Goal: Information Seeking & Learning: Find specific page/section

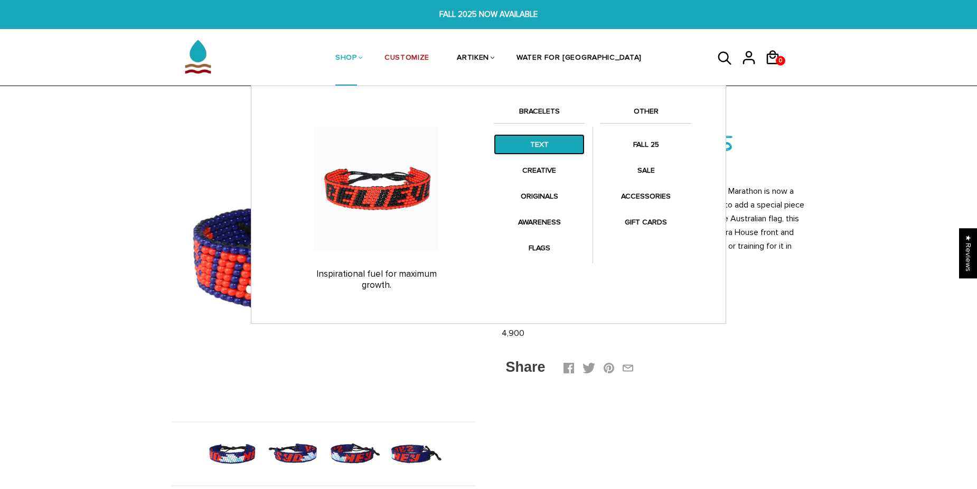
click at [527, 150] on link "TEXT" at bounding box center [539, 144] width 91 height 21
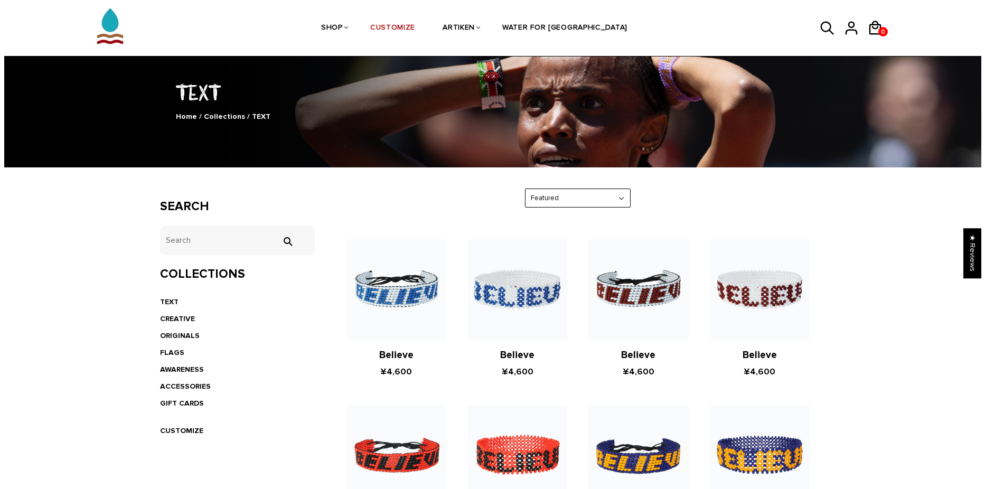
scroll to position [106, 0]
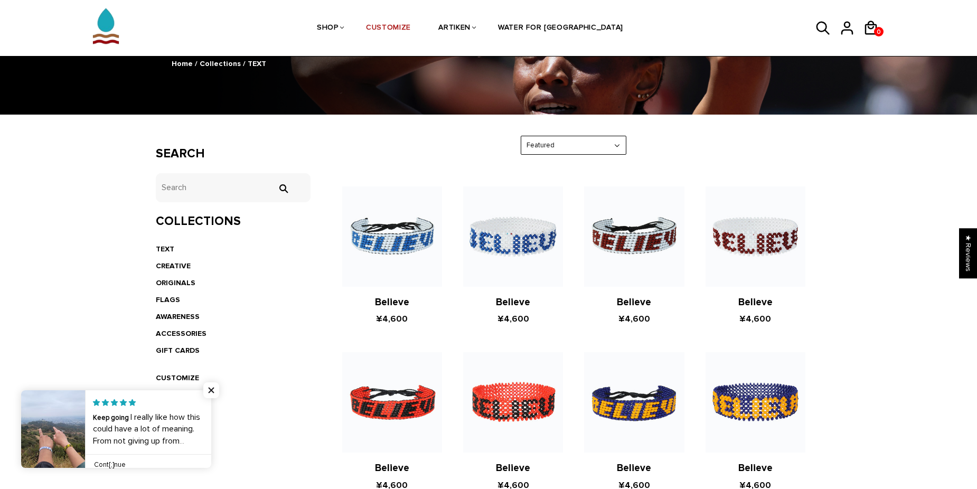
click at [211, 437] on link at bounding box center [211, 429] width 0 height 78
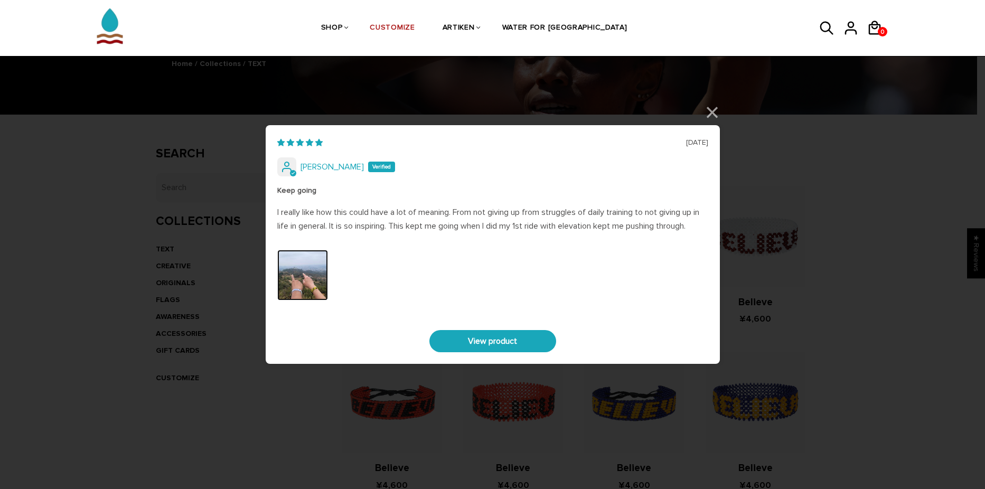
click at [303, 275] on img "Link to user picture 0" at bounding box center [302, 275] width 51 height 51
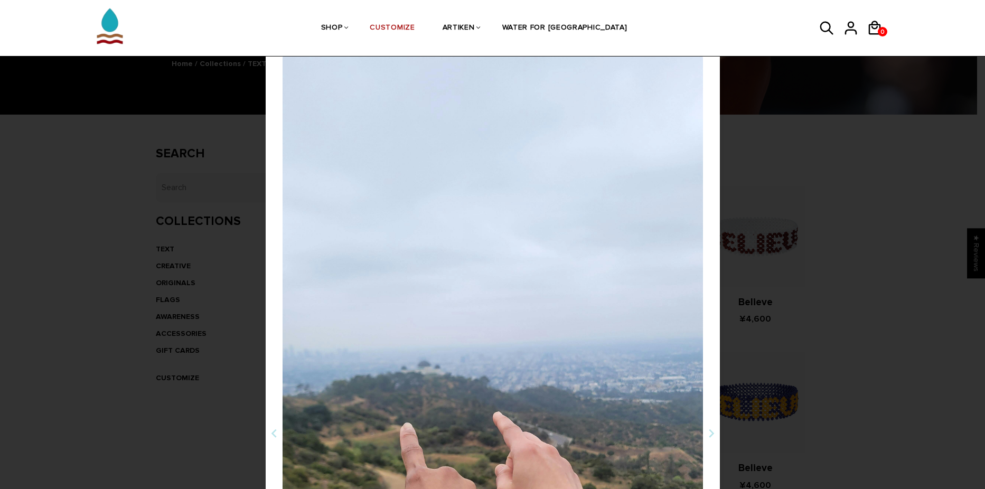
click at [362, 356] on div at bounding box center [493, 428] width 421 height 748
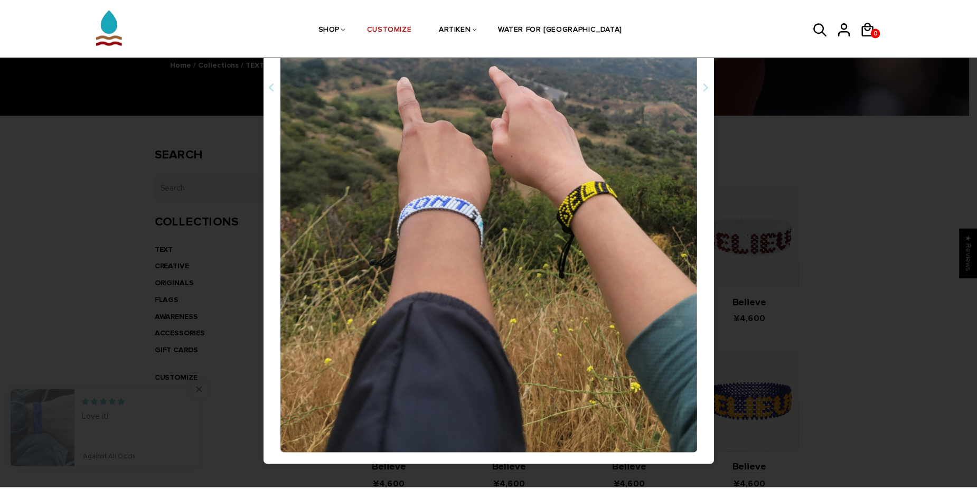
scroll to position [349, 0]
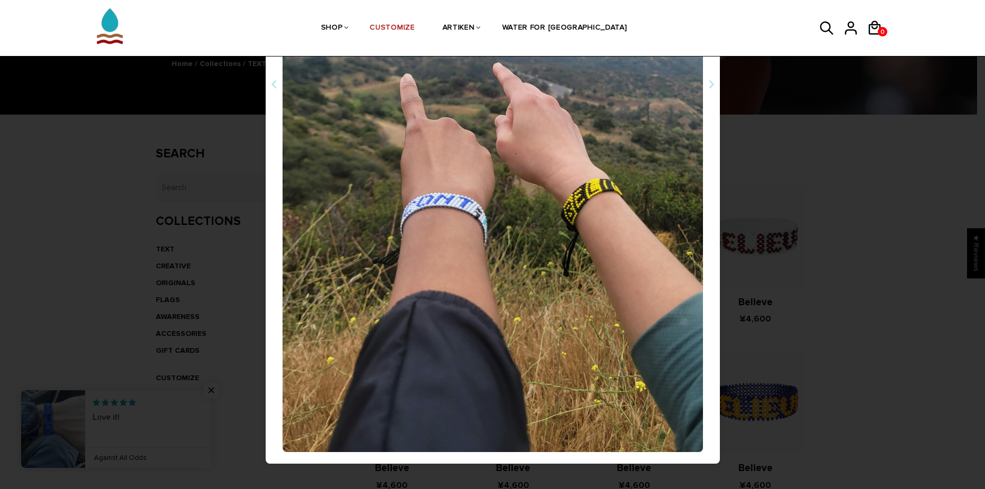
click at [862, 361] on div "[DATE] [PERSON_NAME] Keep going I really like how this could have a lot of mean…" at bounding box center [492, 244] width 985 height 489
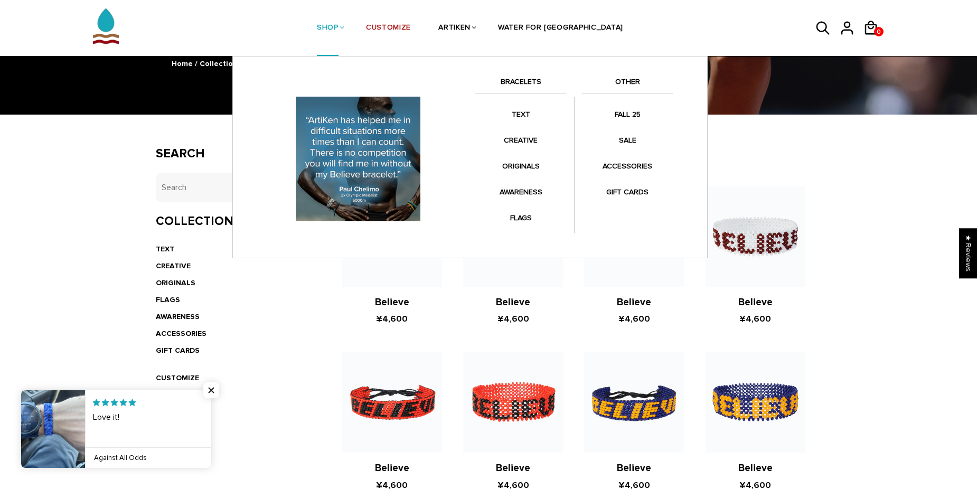
click at [354, 145] on img at bounding box center [358, 159] width 132 height 132
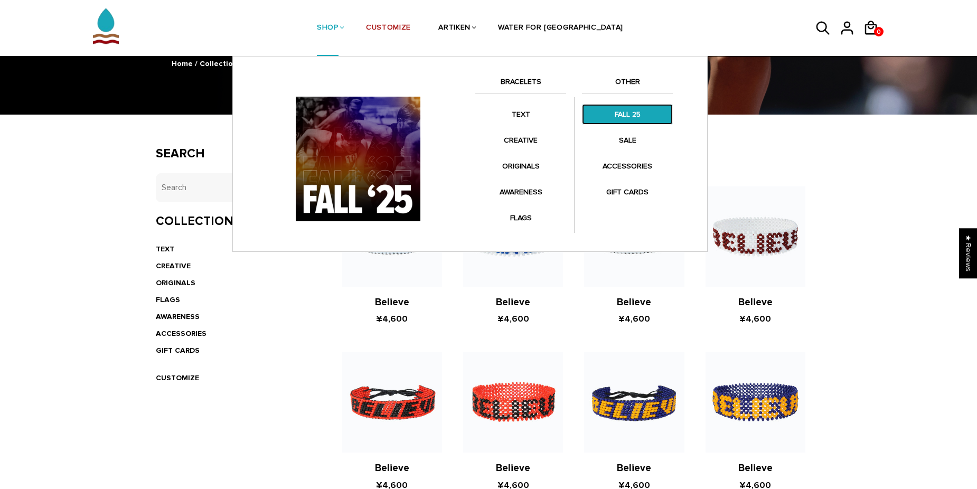
click at [633, 107] on link "FALL 25" at bounding box center [627, 114] width 91 height 21
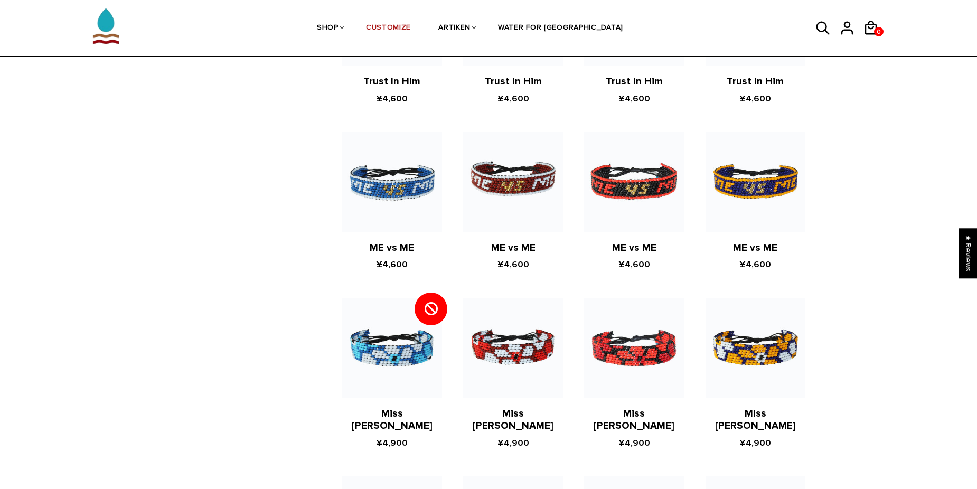
scroll to position [1321, 0]
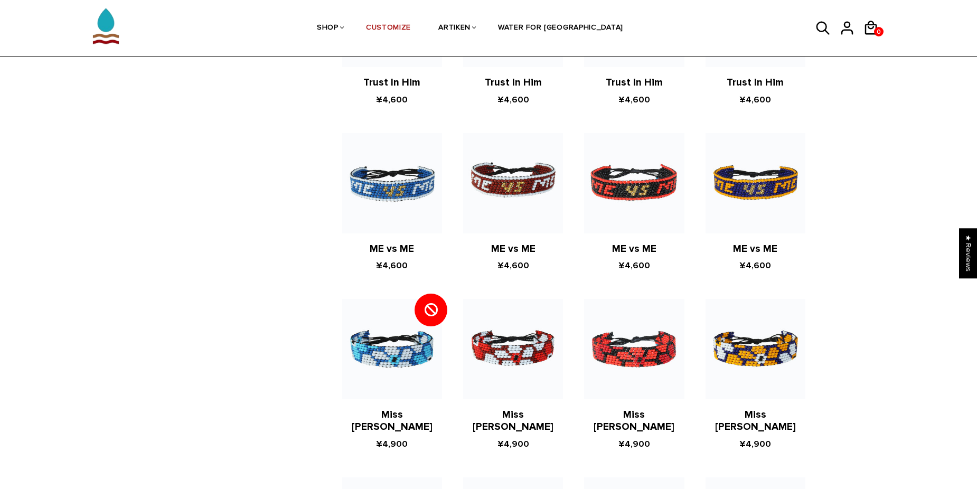
click at [818, 29] on icon at bounding box center [822, 28] width 13 height 13
click at [822, 27] on icon at bounding box center [824, 28] width 16 height 25
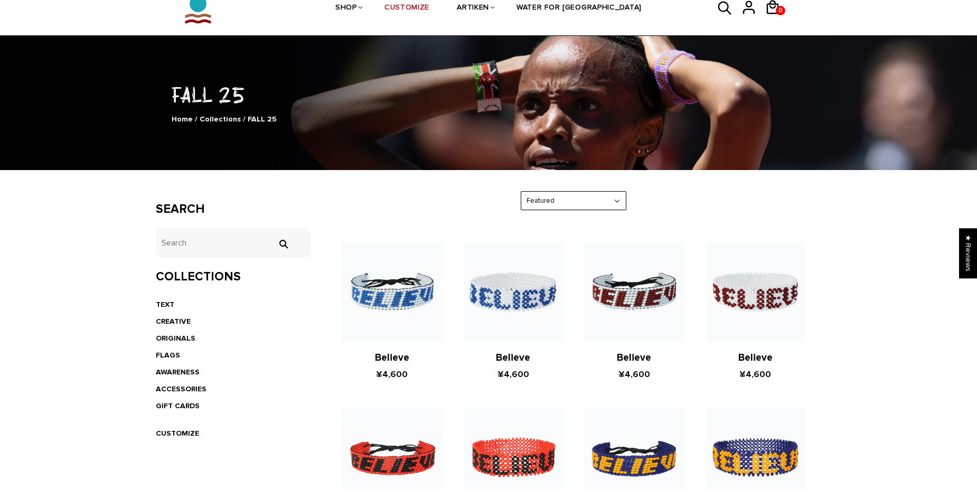
scroll to position [0, 0]
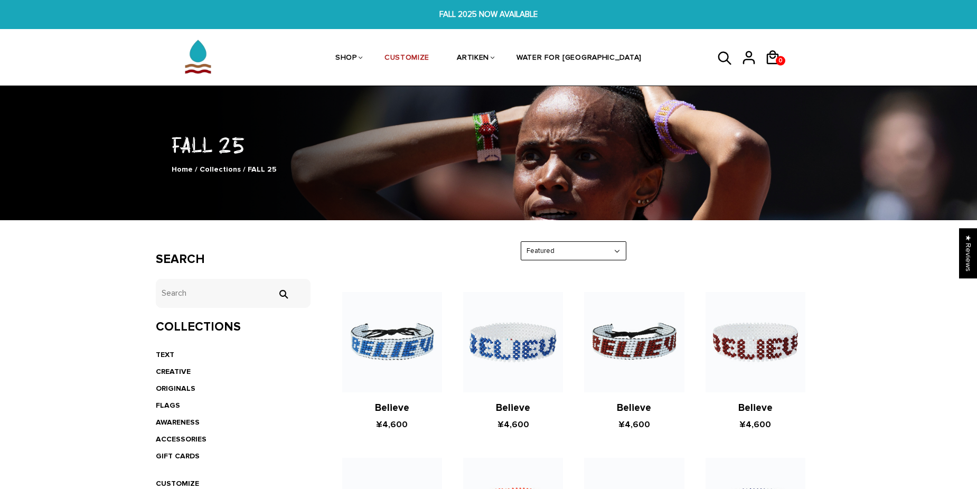
click at [729, 53] on icon at bounding box center [726, 58] width 16 height 25
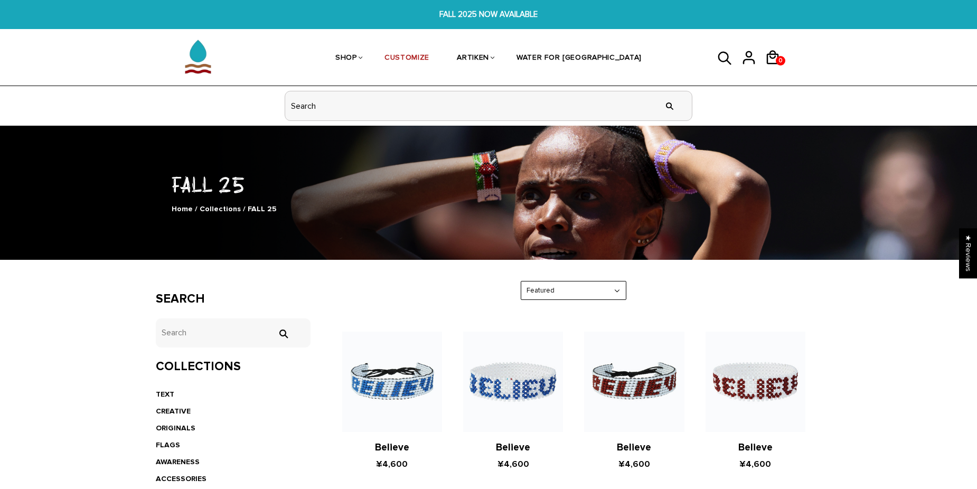
click at [538, 116] on input "header search" at bounding box center [488, 105] width 407 height 29
type input "BERLIN"
click at [666, 108] on input "" at bounding box center [669, 106] width 21 height 40
